Goal: Transaction & Acquisition: Download file/media

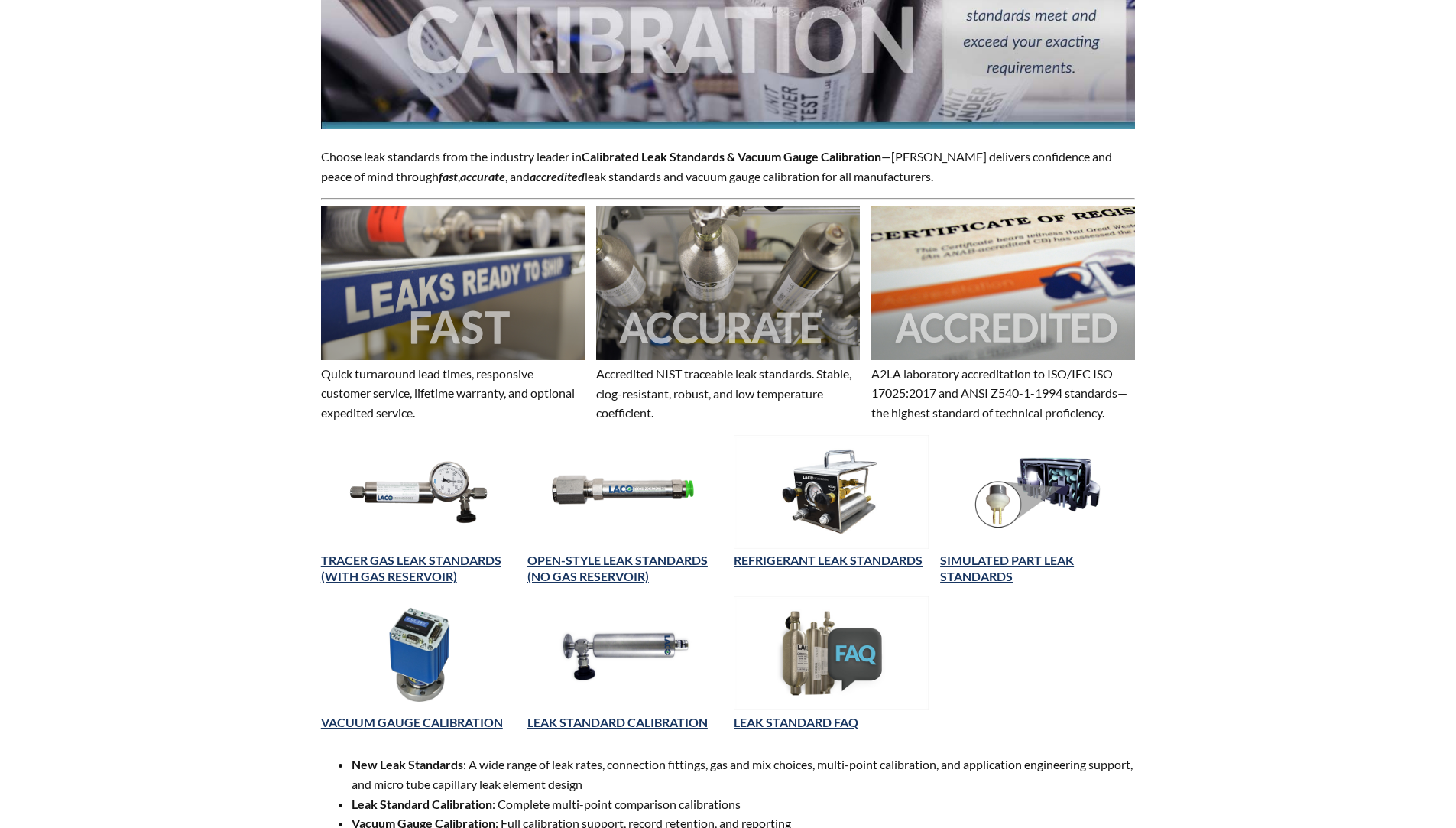
scroll to position [306, 0]
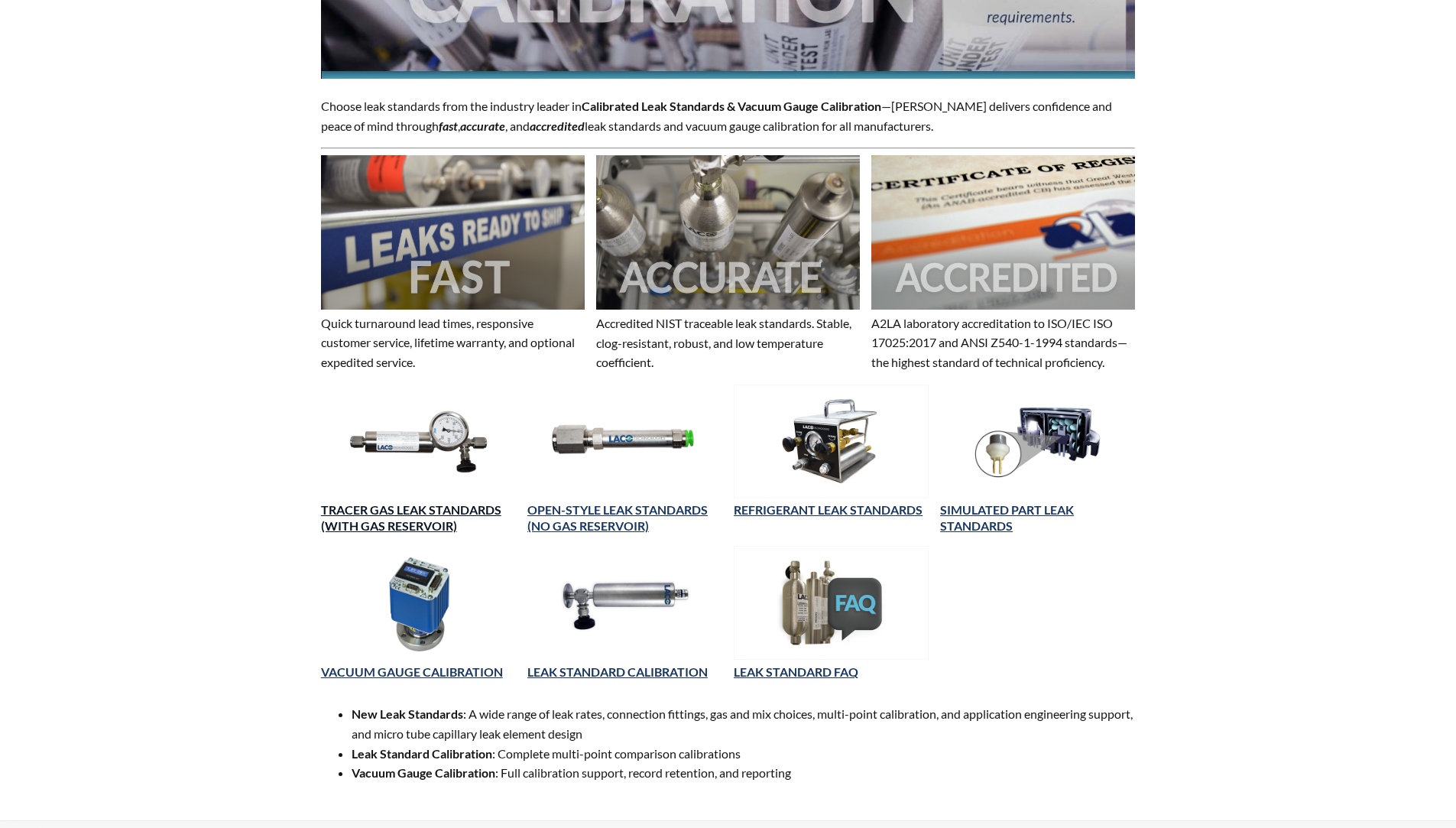
click at [434, 507] on link "TRACER GAS LEAK STANDARDS (WITH GAS RESERVOIR)" at bounding box center [411, 517] width 181 height 31
click at [607, 664] on link "LEAK STANDARD CALIBRATION" at bounding box center [617, 670] width 181 height 14
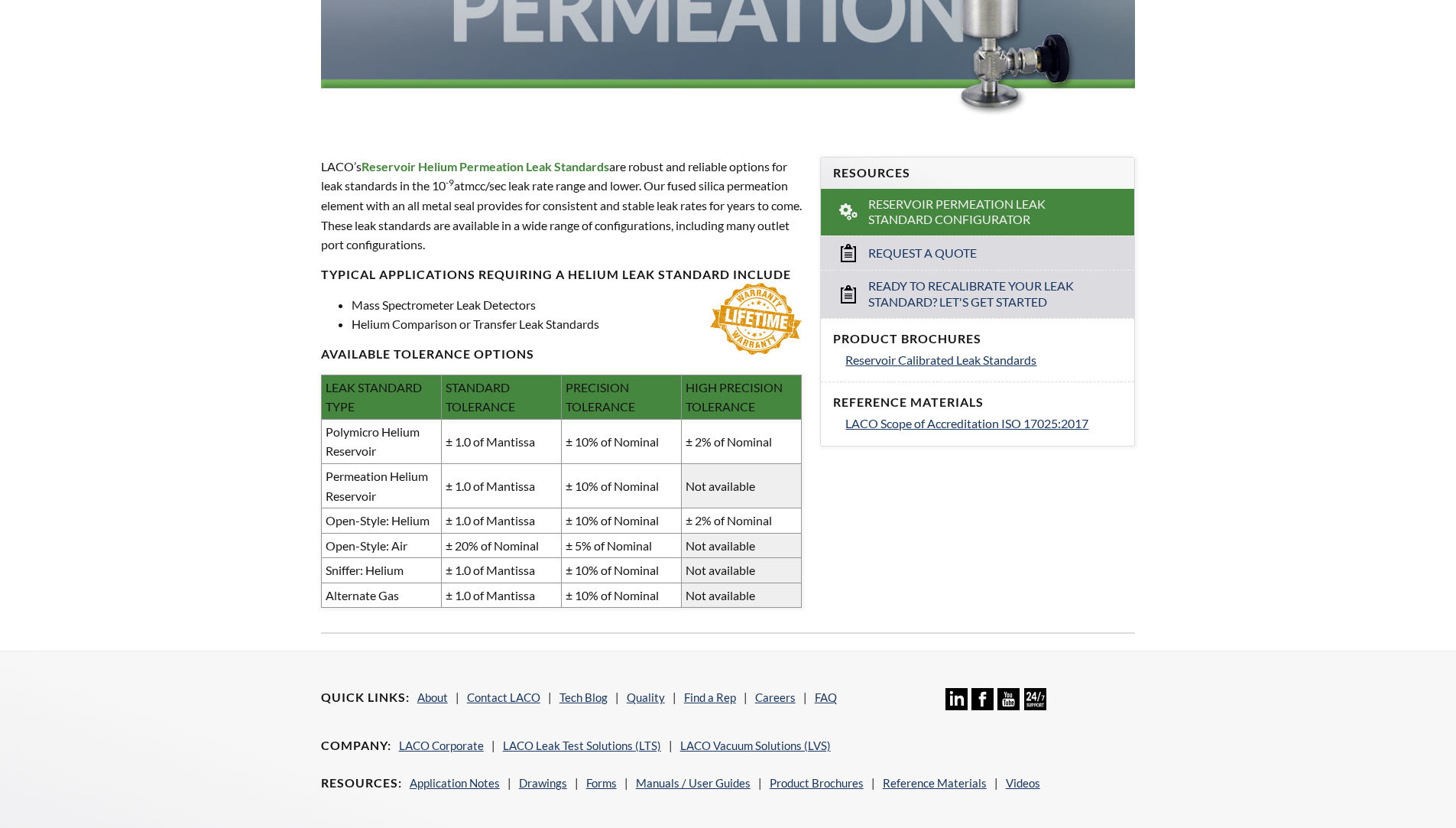
scroll to position [382, 0]
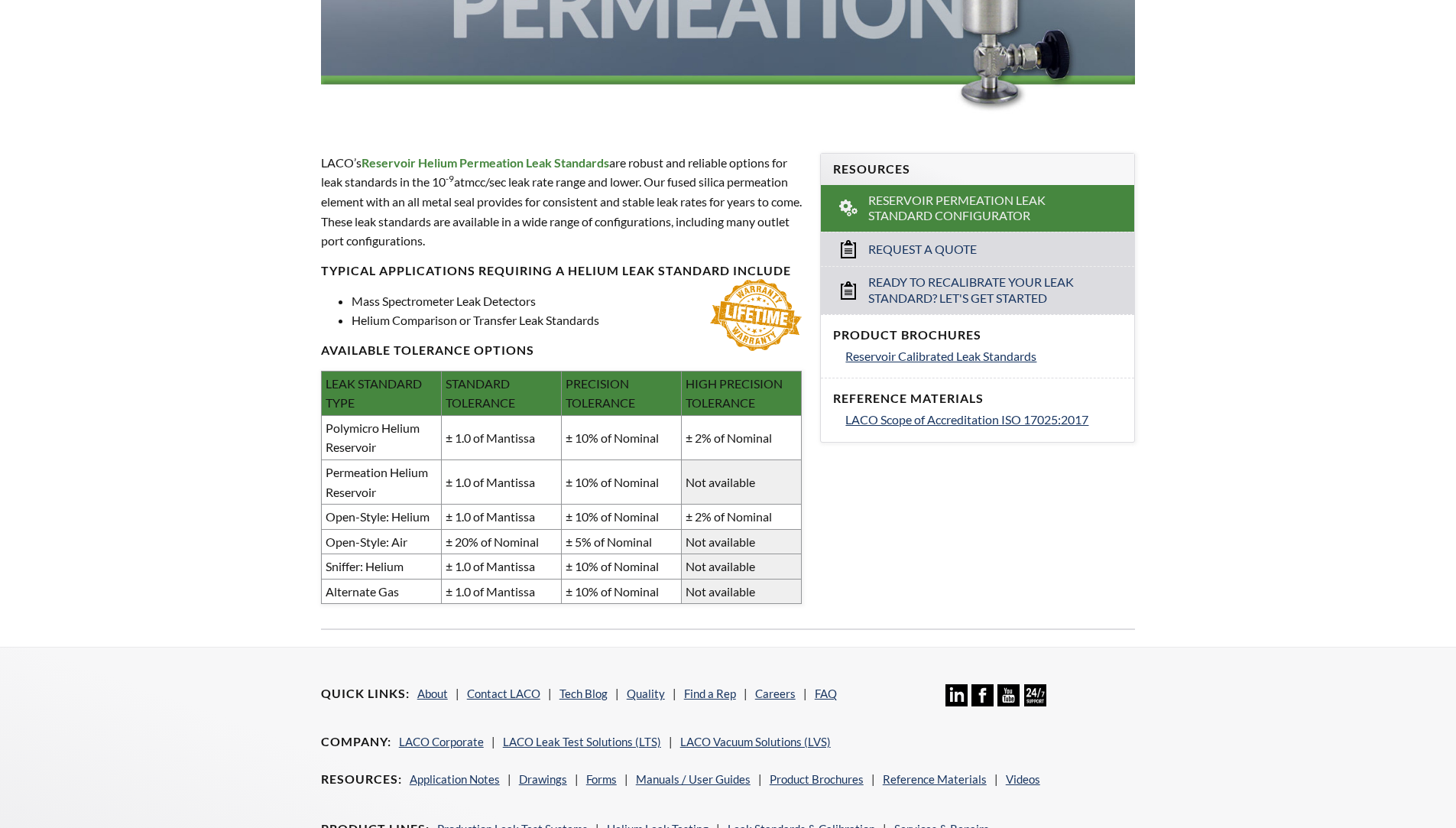
select select "Language Translate Widget"
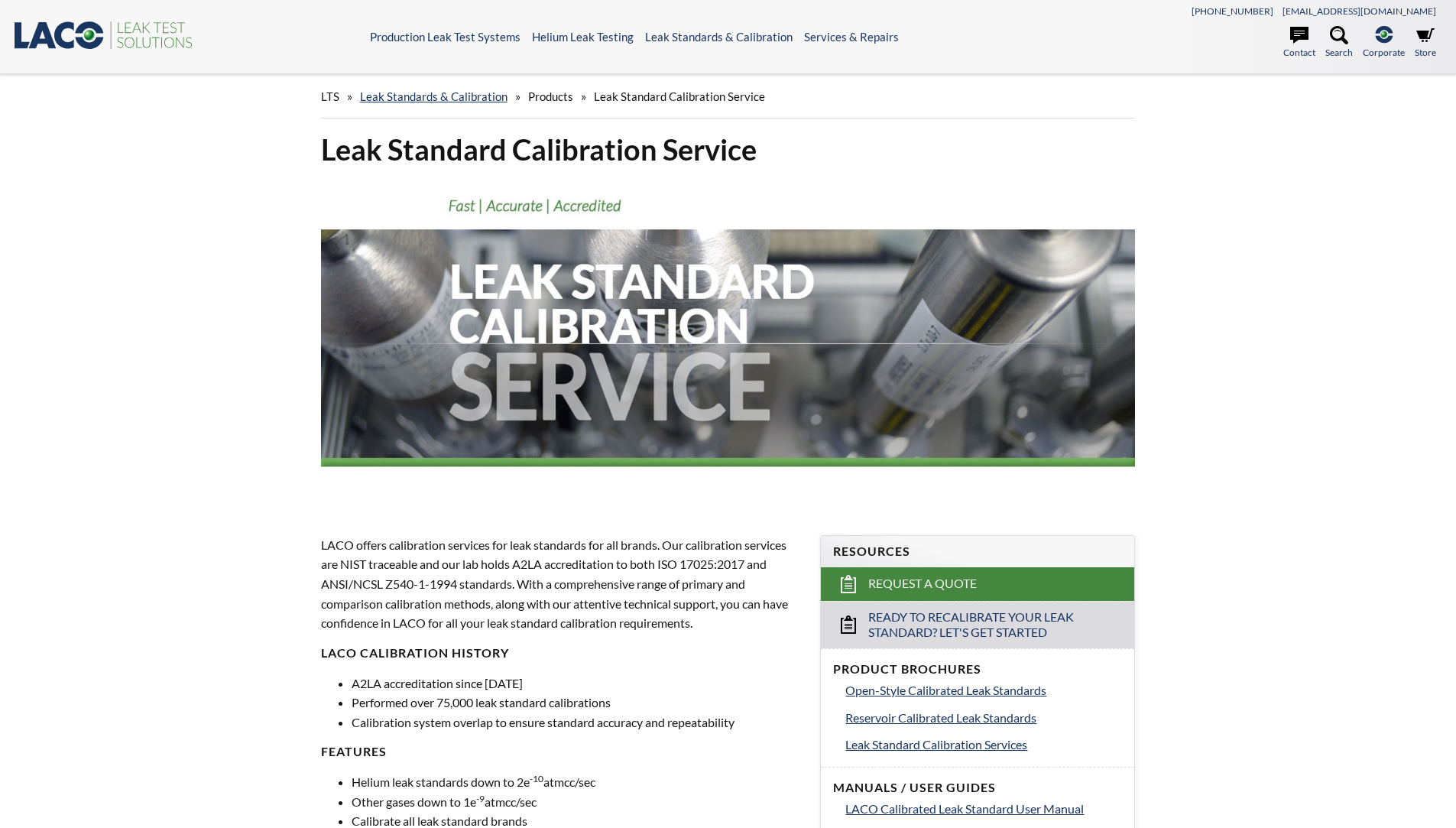
select select "Language Translate Widget"
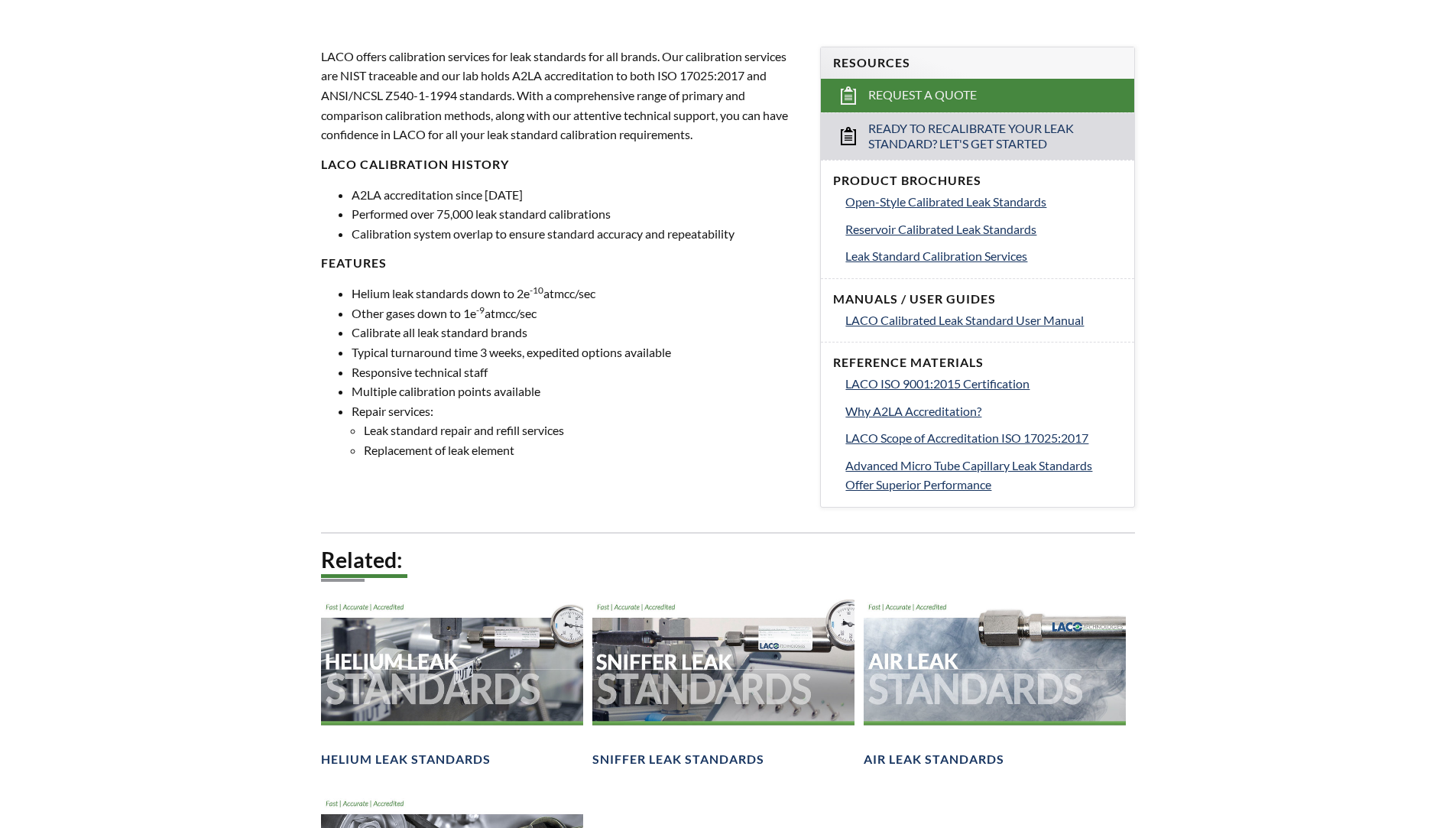
scroll to position [698, 0]
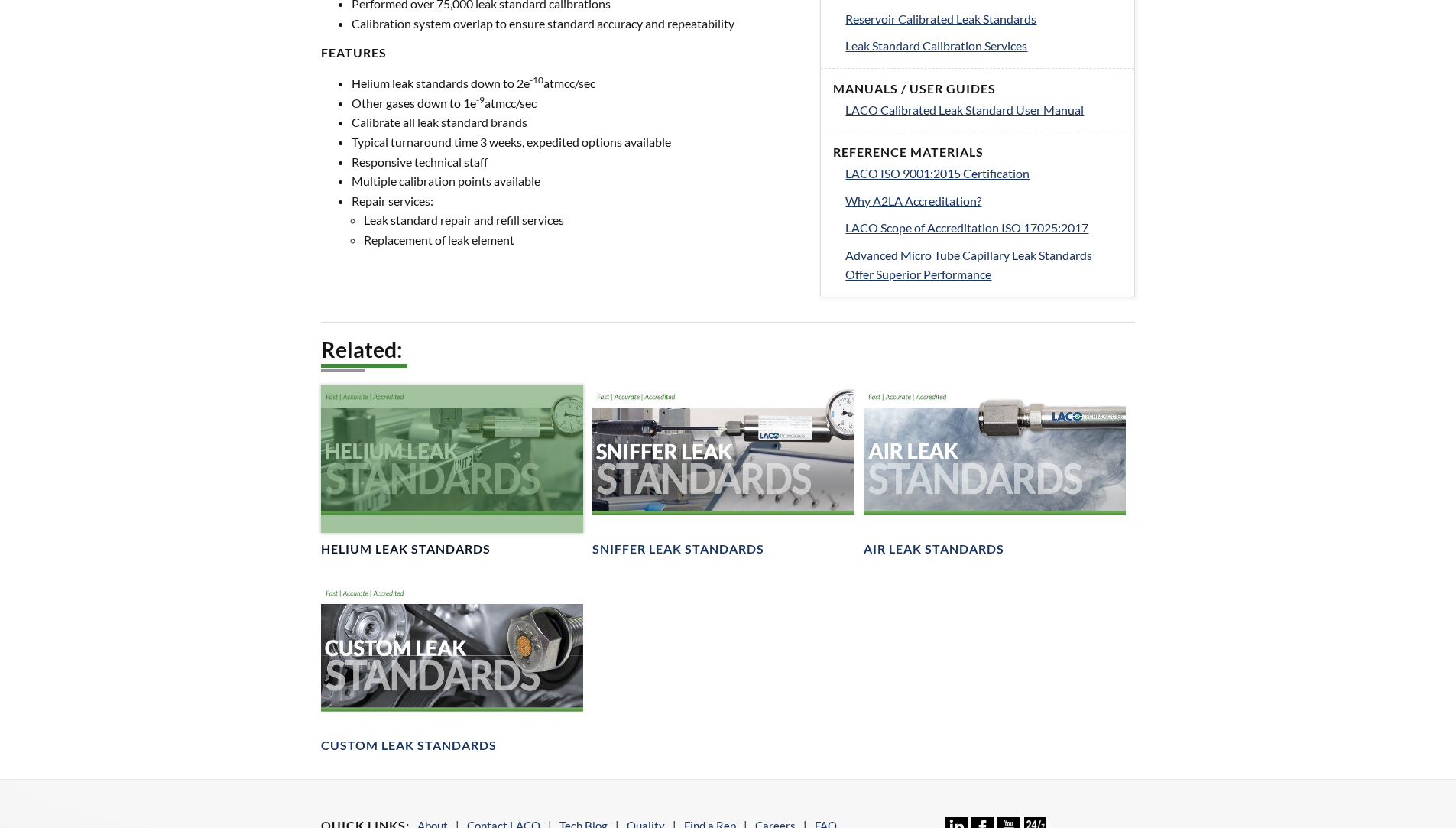
click at [455, 521] on div at bounding box center [452, 459] width 262 height 147
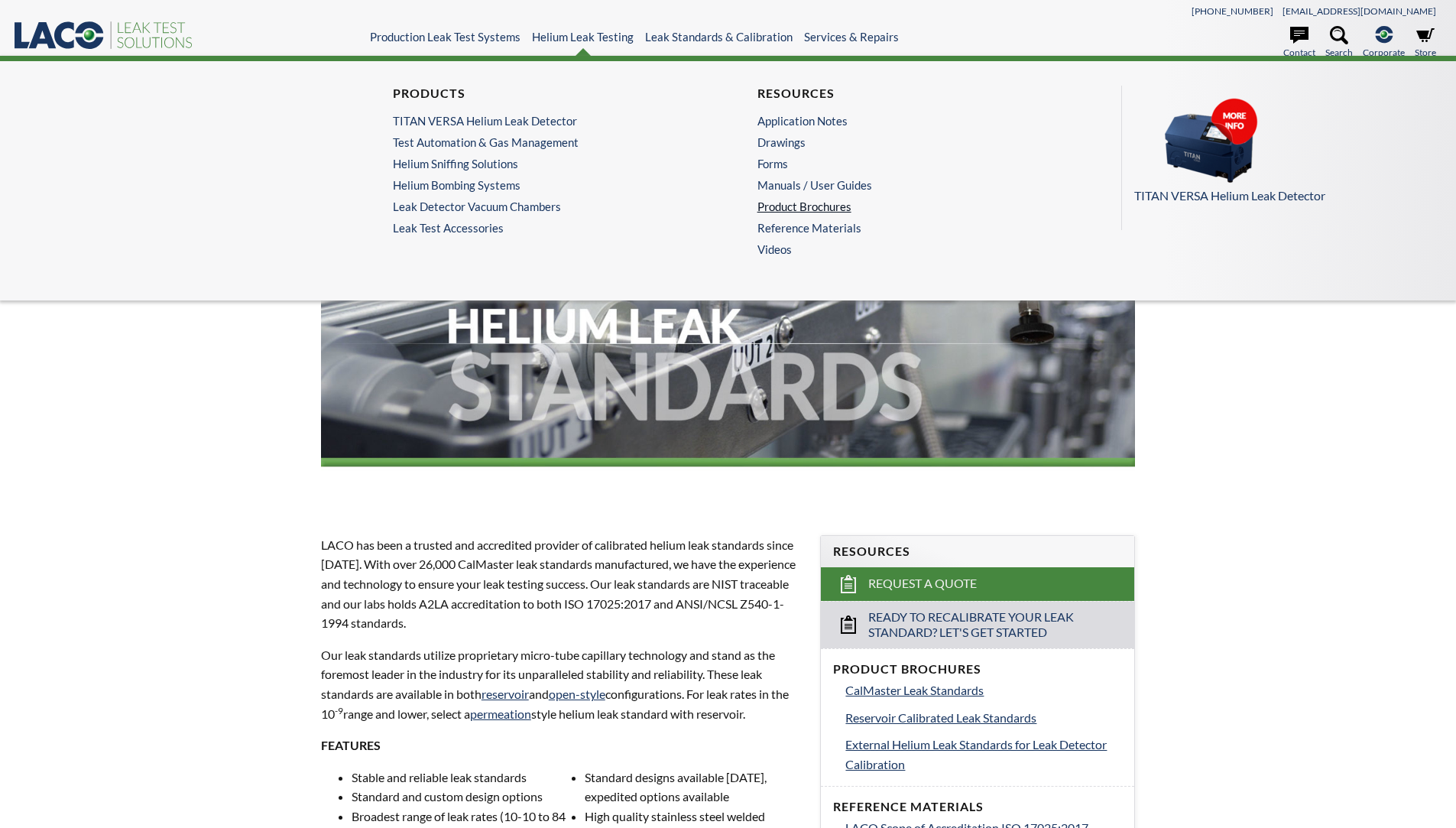
click at [811, 211] on link "Product Brochures" at bounding box center [907, 207] width 298 height 13
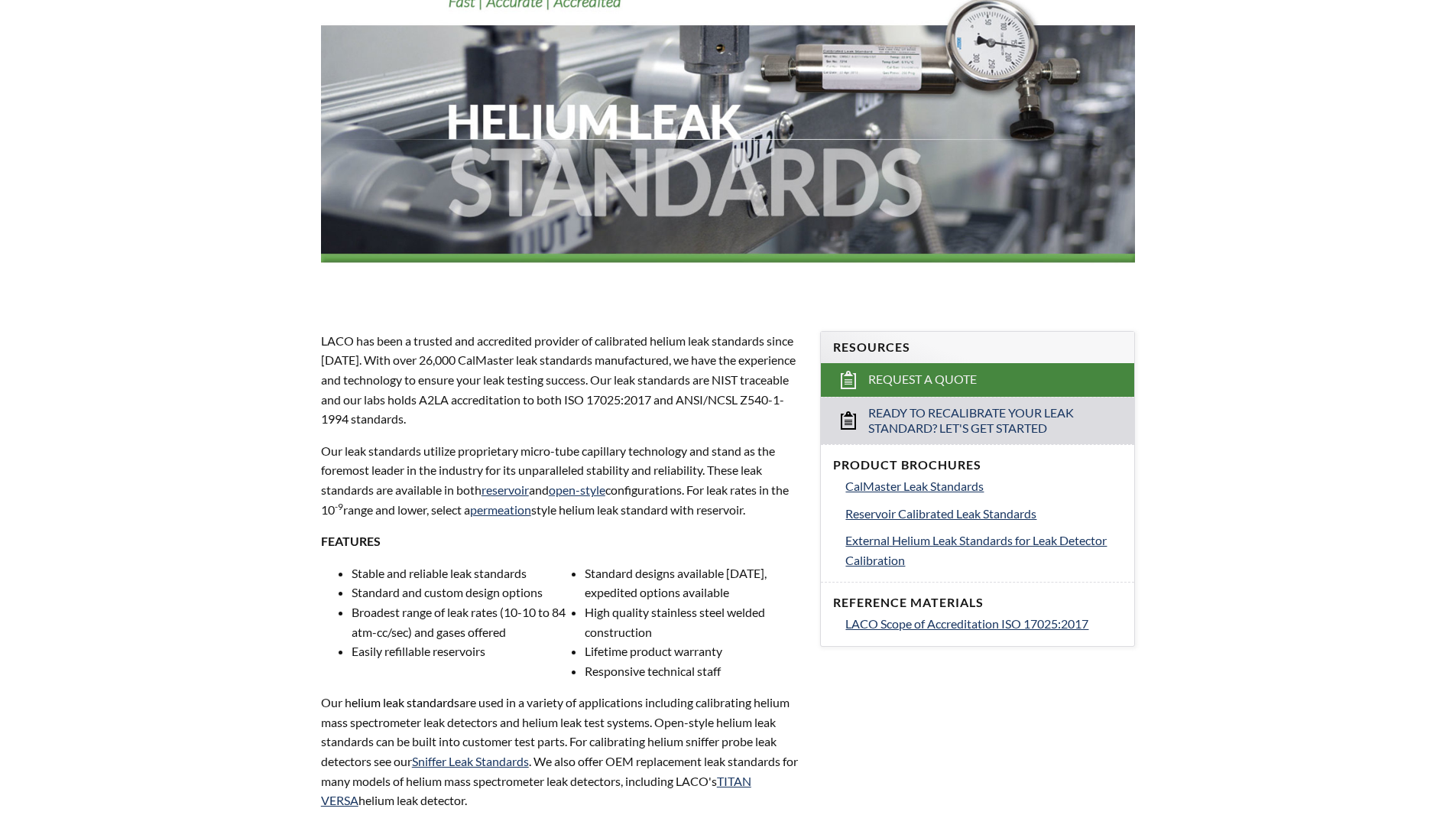
scroll to position [382, 0]
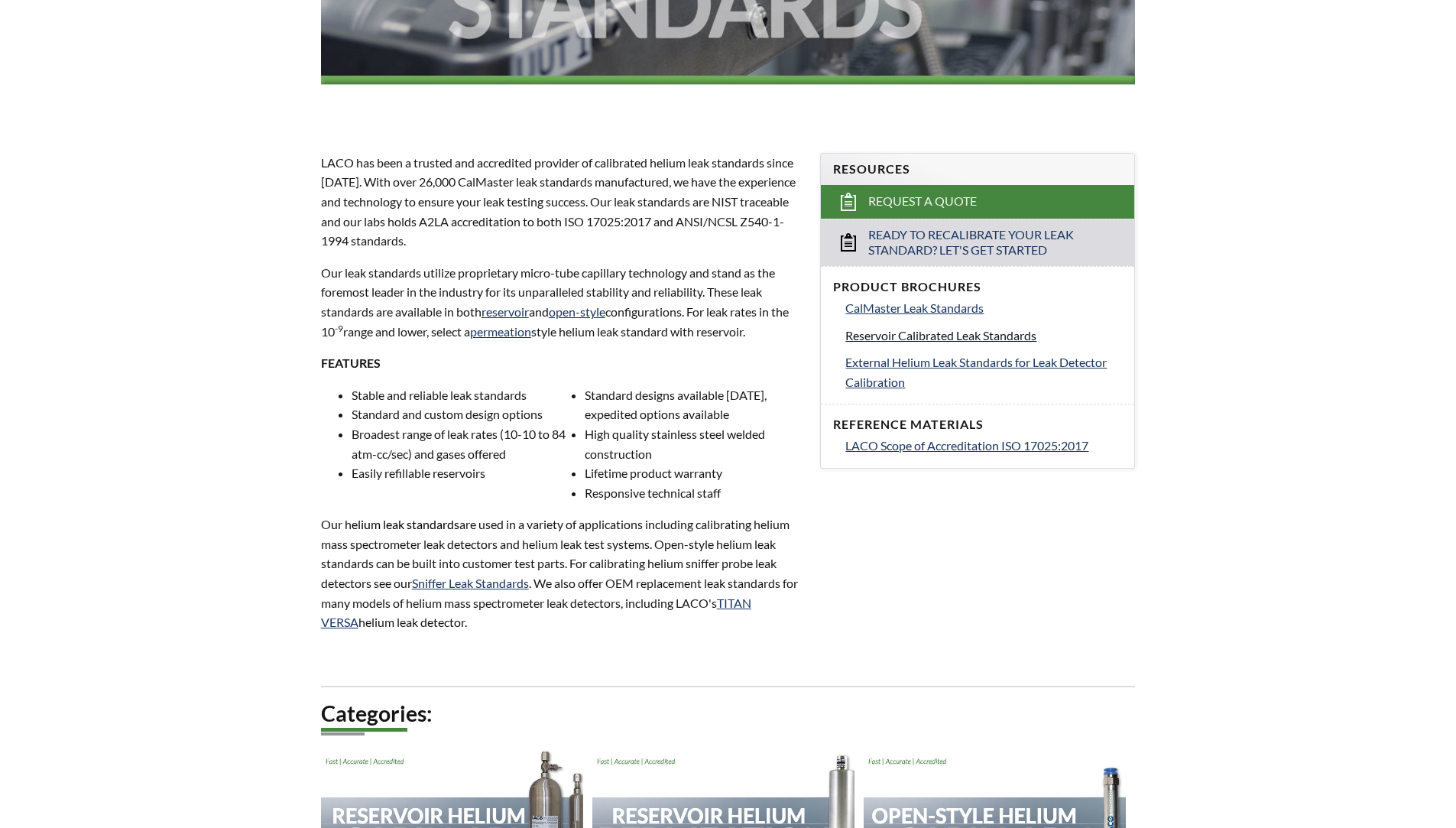
click at [919, 337] on span "Reservoir Calibrated Leak Standards" at bounding box center [941, 335] width 191 height 14
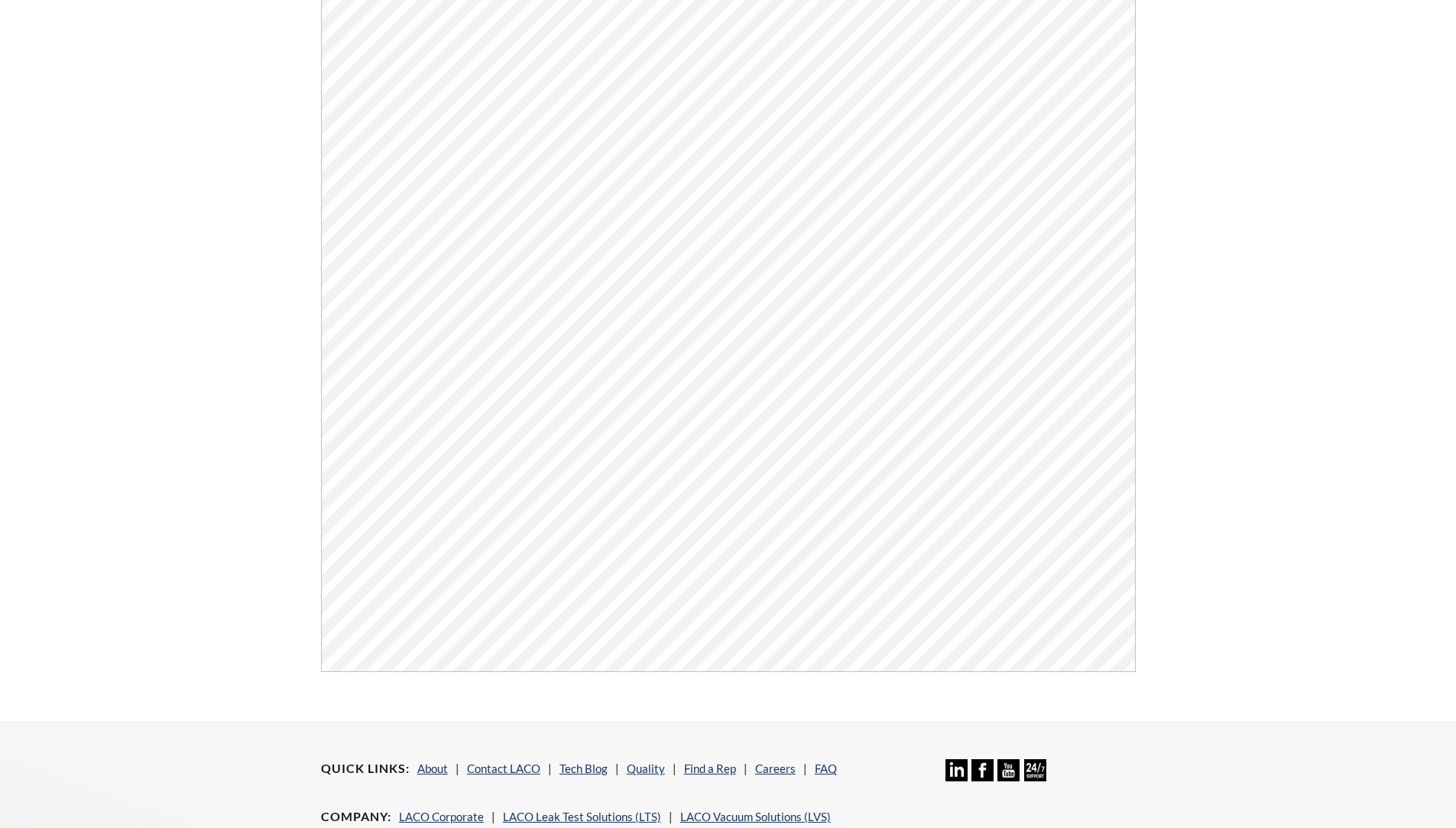
scroll to position [534, 0]
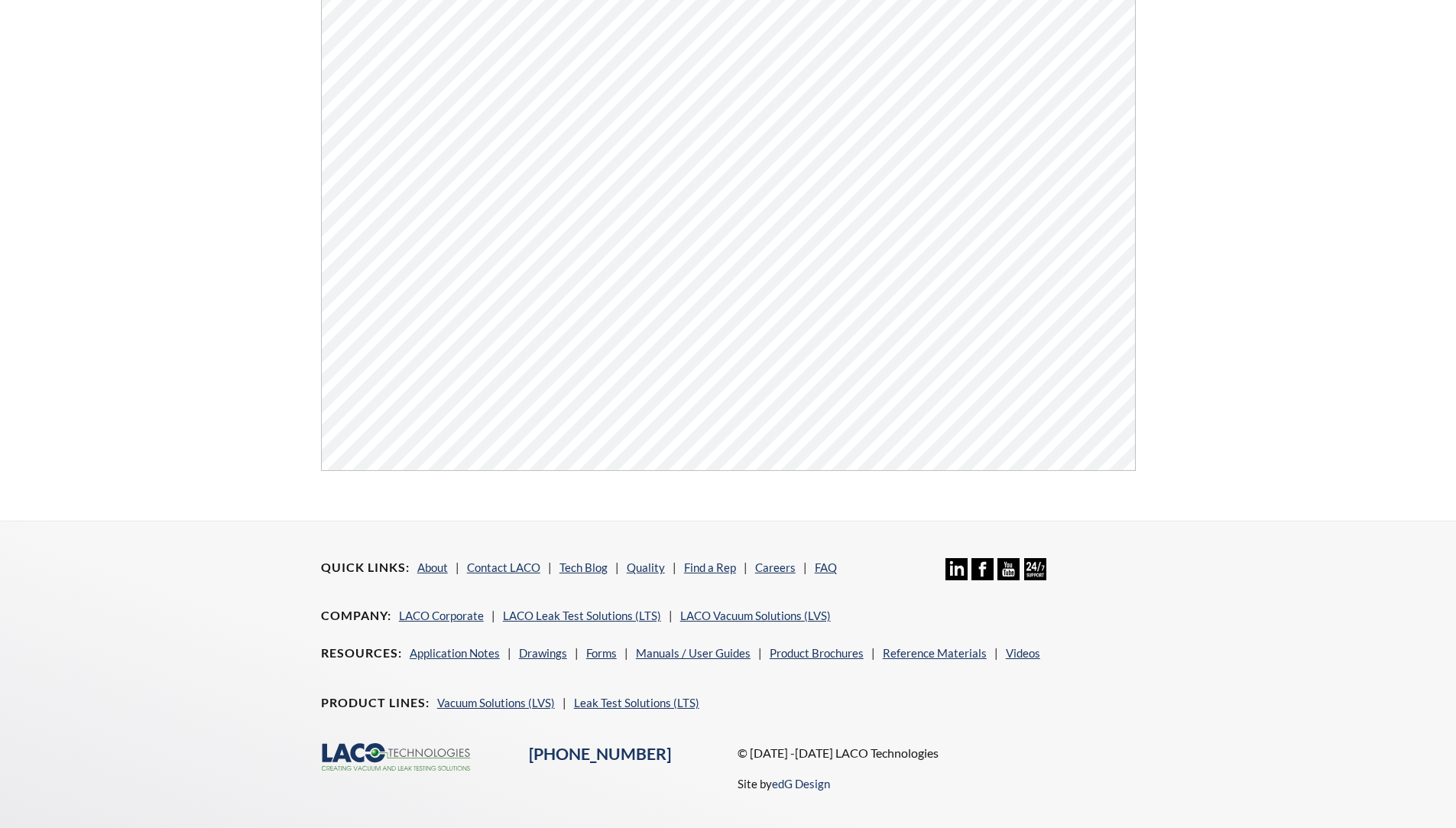
click at [1153, 405] on div "Reservoir Calibrated Leak Standards Click Here To Download" at bounding box center [728, 29] width 979 height 930
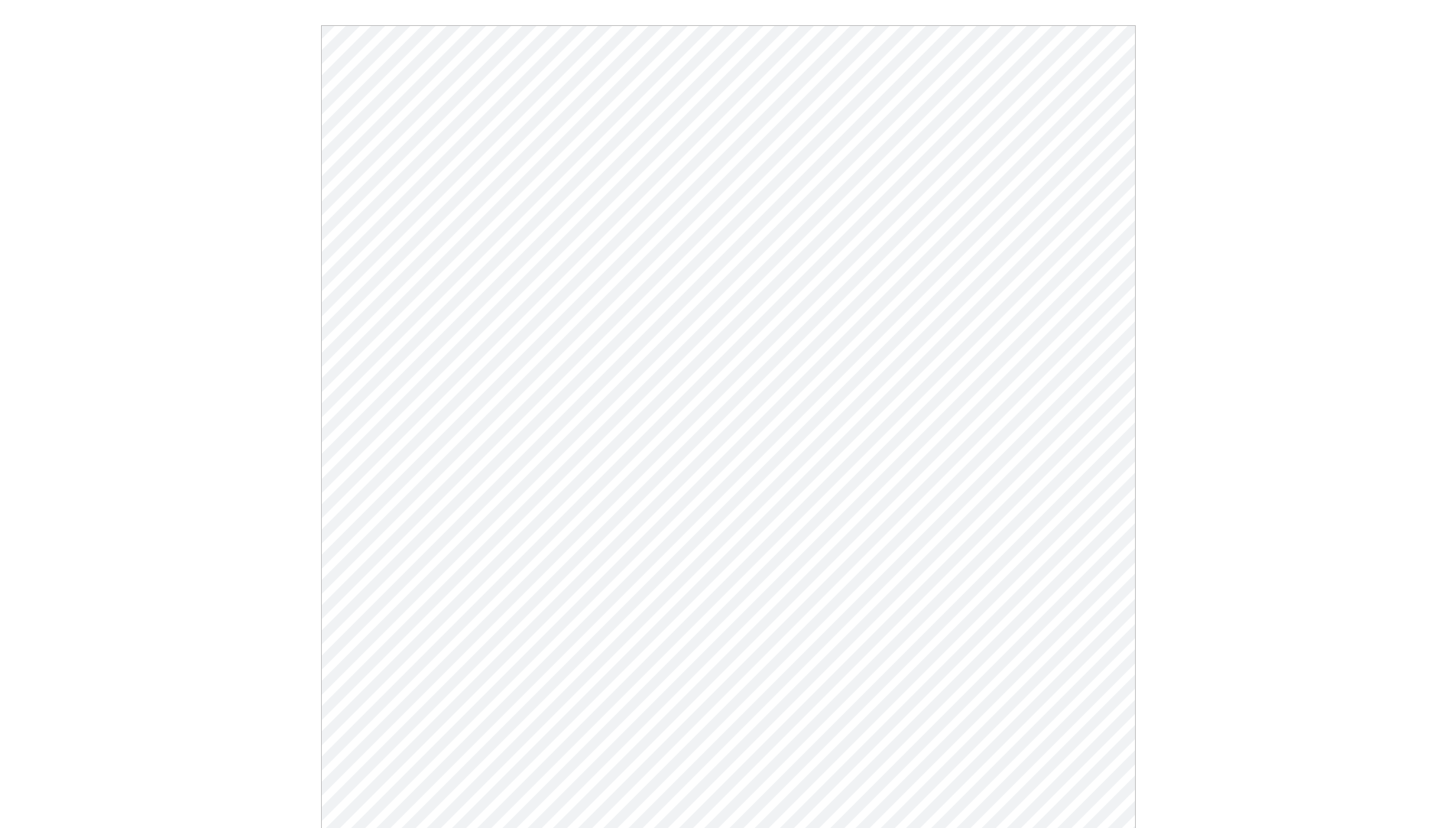
scroll to position [0, 0]
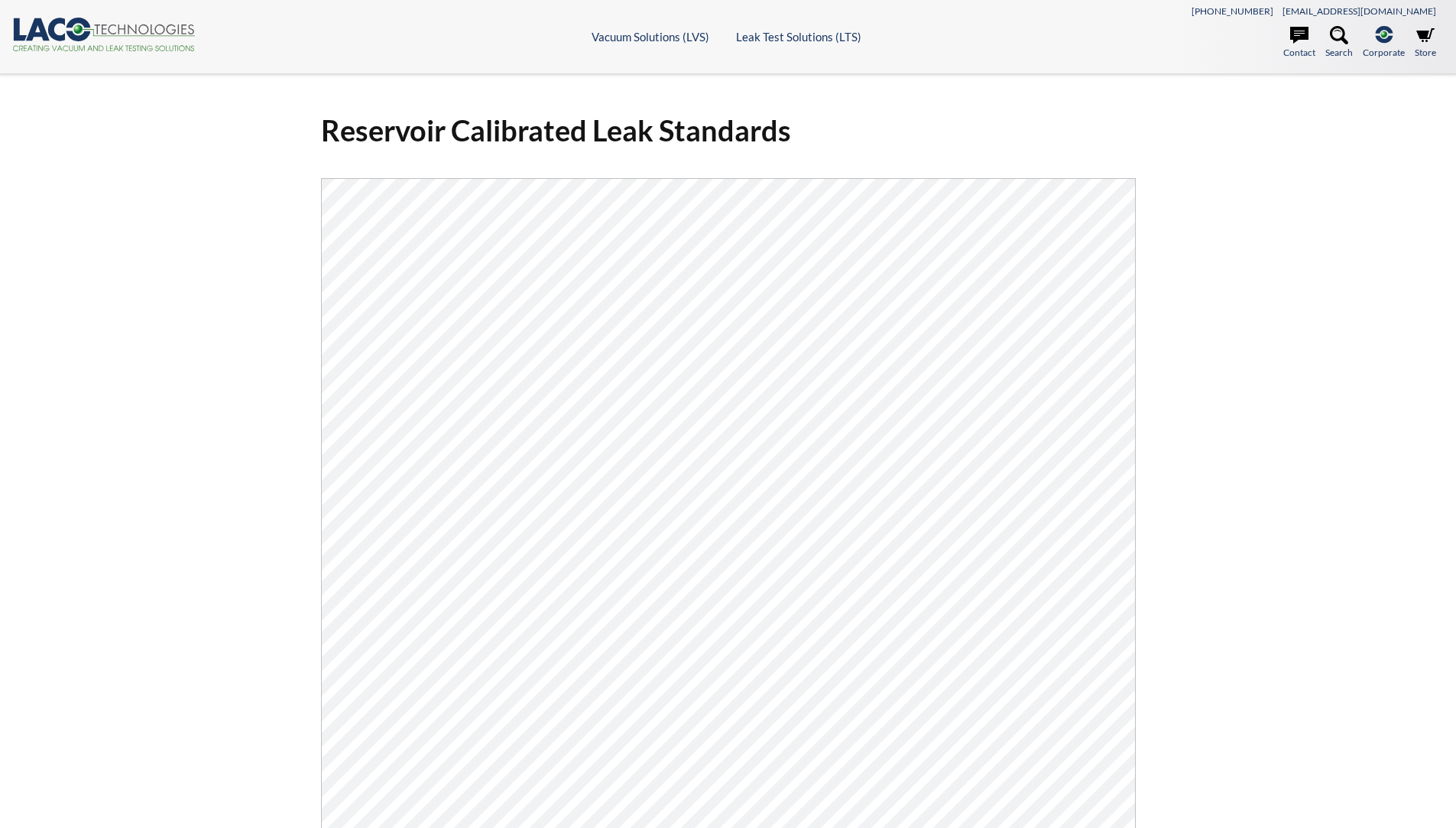
click at [97, 29] on icon ".cls-1{fill:#193661;}.cls-2{fill:#58595b;}.cls-3{fill:url(#radial-gradient);}.c…" at bounding box center [104, 33] width 184 height 33
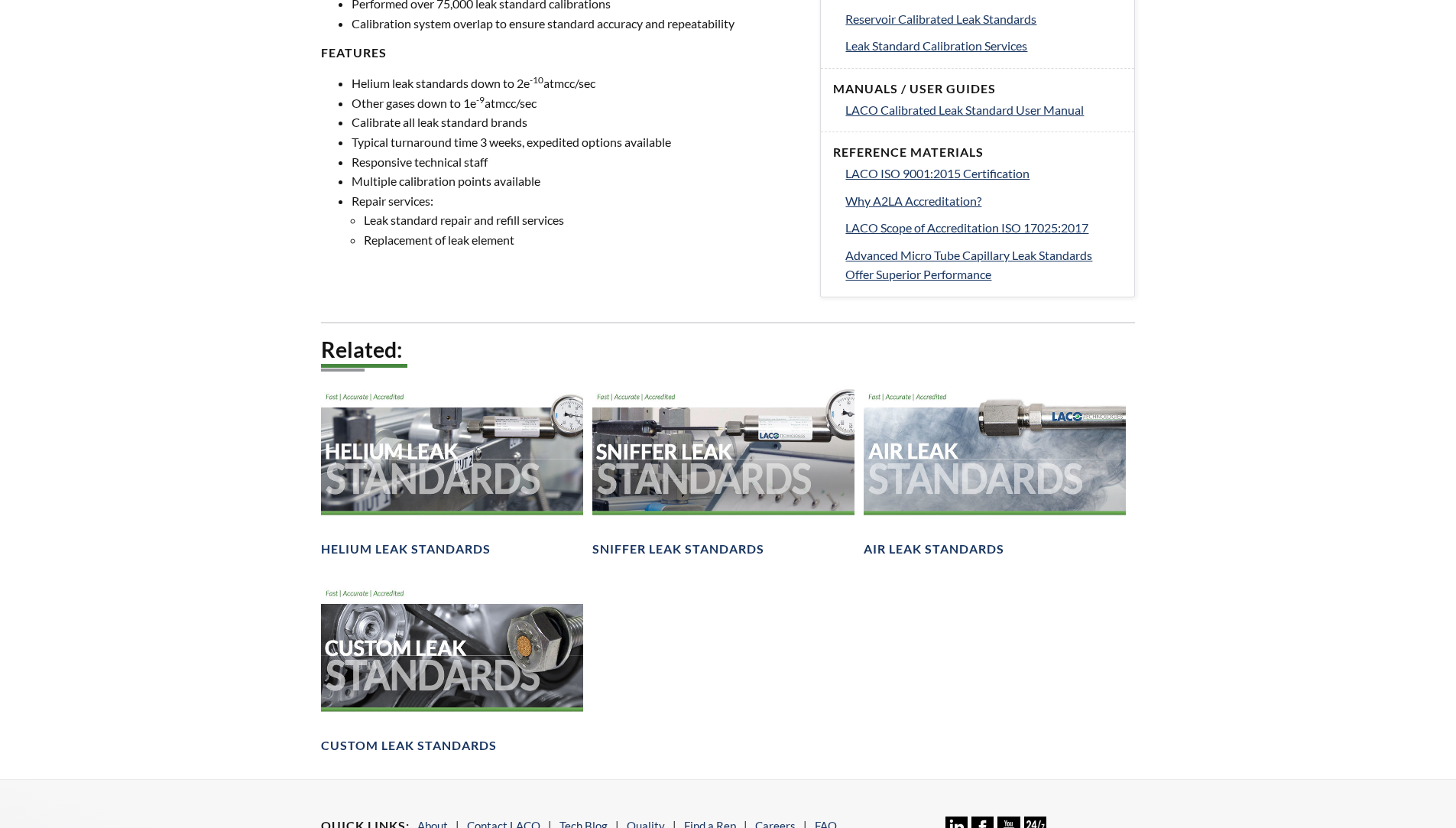
select select "Language Translate Widget"
